Goal: Book appointment/travel/reservation

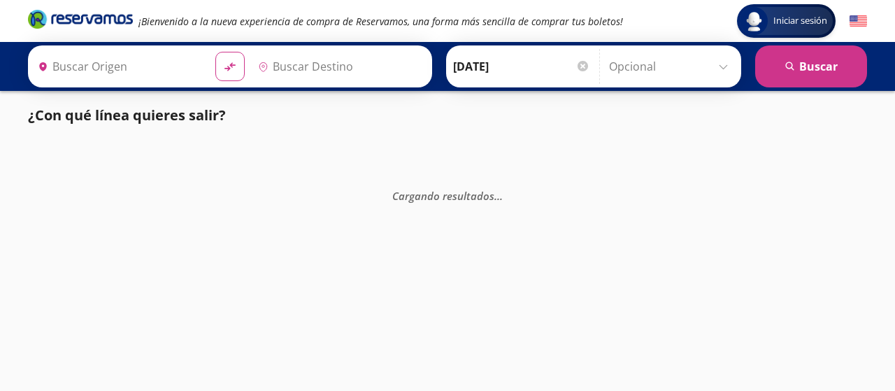
type input "[GEOGRAPHIC_DATA], [GEOGRAPHIC_DATA]"
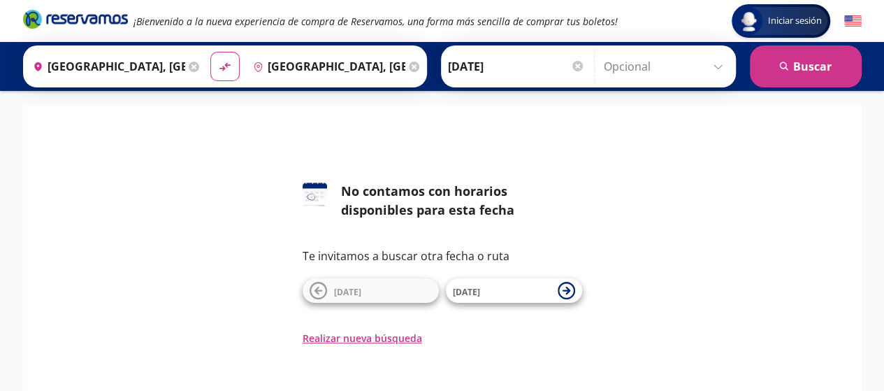
click at [293, 68] on input "[GEOGRAPHIC_DATA], [GEOGRAPHIC_DATA]" at bounding box center [326, 66] width 158 height 35
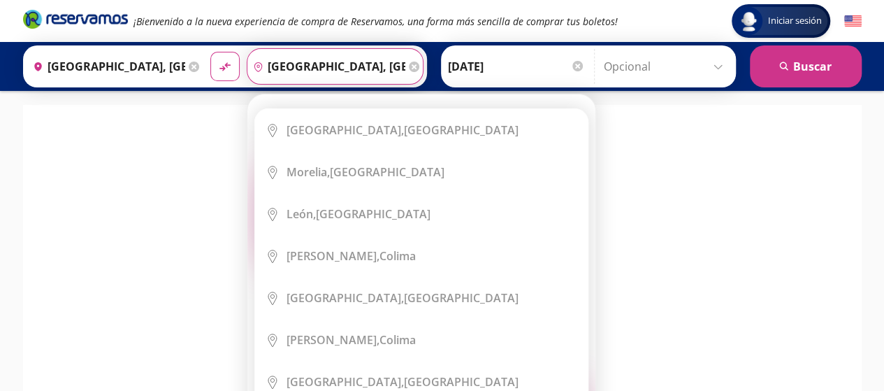
click at [358, 66] on input "[GEOGRAPHIC_DATA], [GEOGRAPHIC_DATA]" at bounding box center [326, 66] width 158 height 35
drag, startPoint x: 358, startPoint y: 66, endPoint x: 233, endPoint y: 69, distance: 124.5
click at [232, 71] on div "Origen heroicons:map-pin-20-solid [GEOGRAPHIC_DATA], [GEOGRAPHIC_DATA] Destino …" at bounding box center [225, 66] width 404 height 42
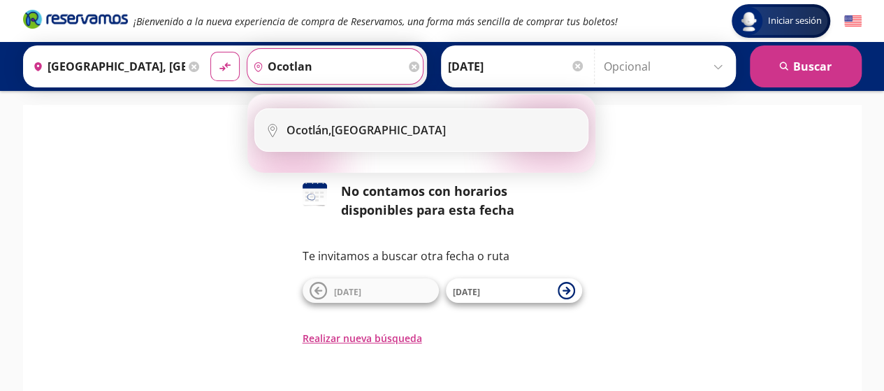
click at [343, 124] on div "Ocotlán, [GEOGRAPHIC_DATA]" at bounding box center [366, 129] width 159 height 15
type input "Ocotlán, [GEOGRAPHIC_DATA]"
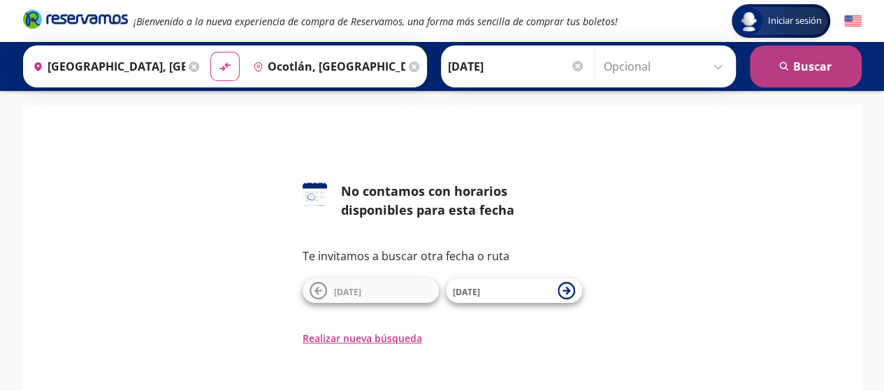
click at [790, 51] on button "search [GEOGRAPHIC_DATA]" at bounding box center [806, 66] width 112 height 42
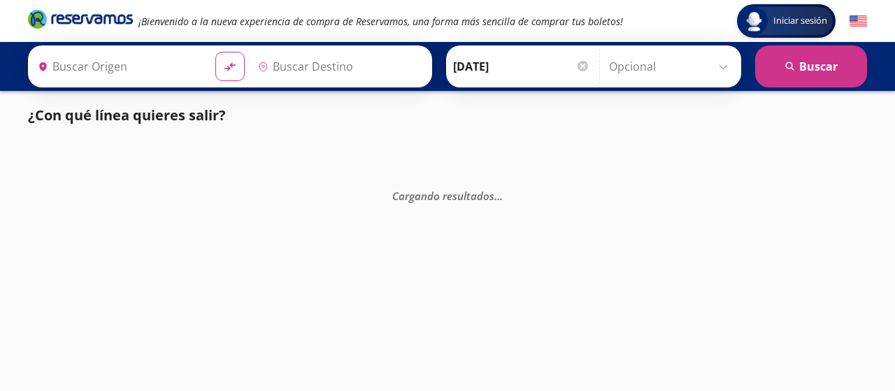
type input "[GEOGRAPHIC_DATA], [GEOGRAPHIC_DATA]"
type input "Ocotlán, [GEOGRAPHIC_DATA]"
type input "[GEOGRAPHIC_DATA], [GEOGRAPHIC_DATA]"
